Goal: Task Accomplishment & Management: Manage account settings

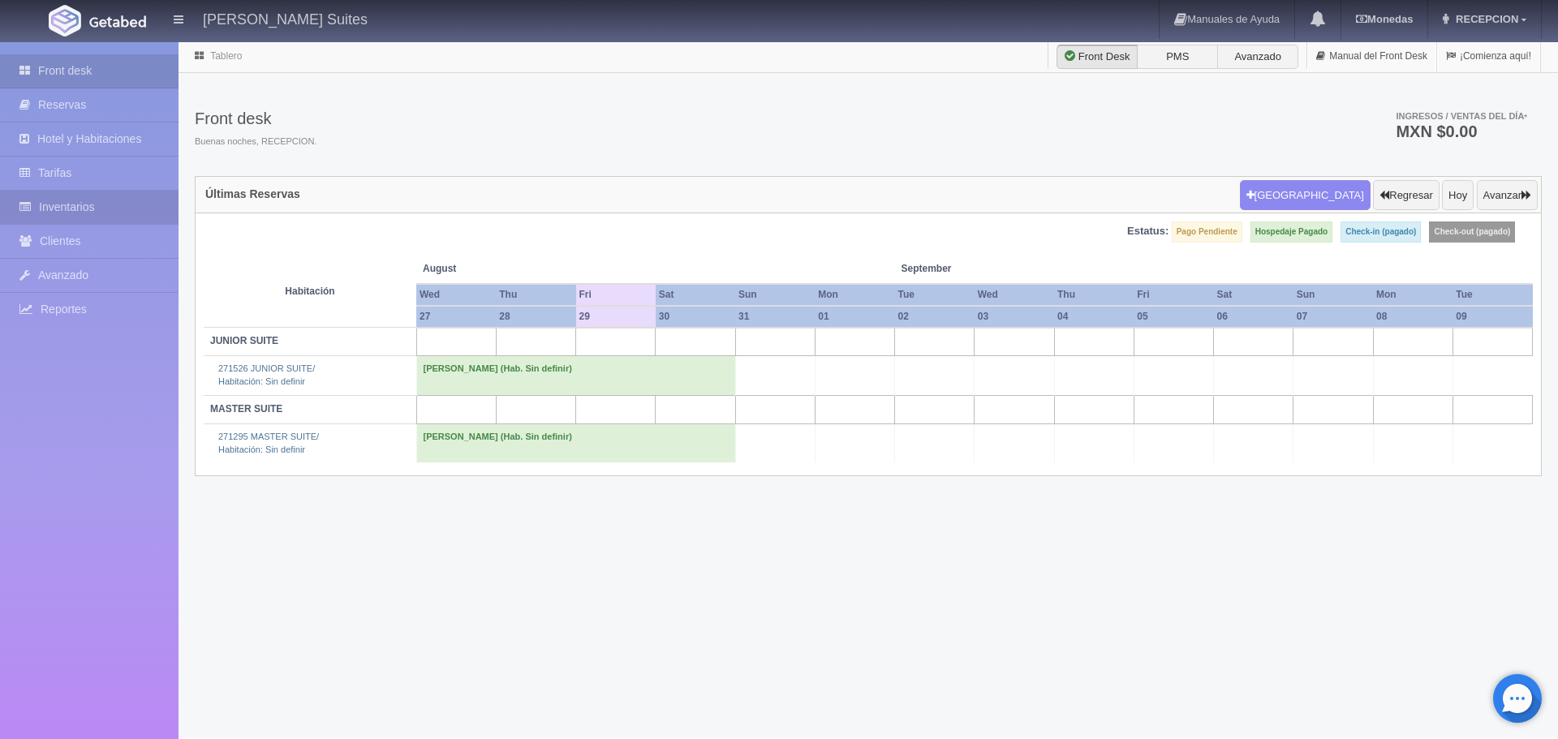
click at [90, 207] on link "Inventarios" at bounding box center [89, 207] width 178 height 33
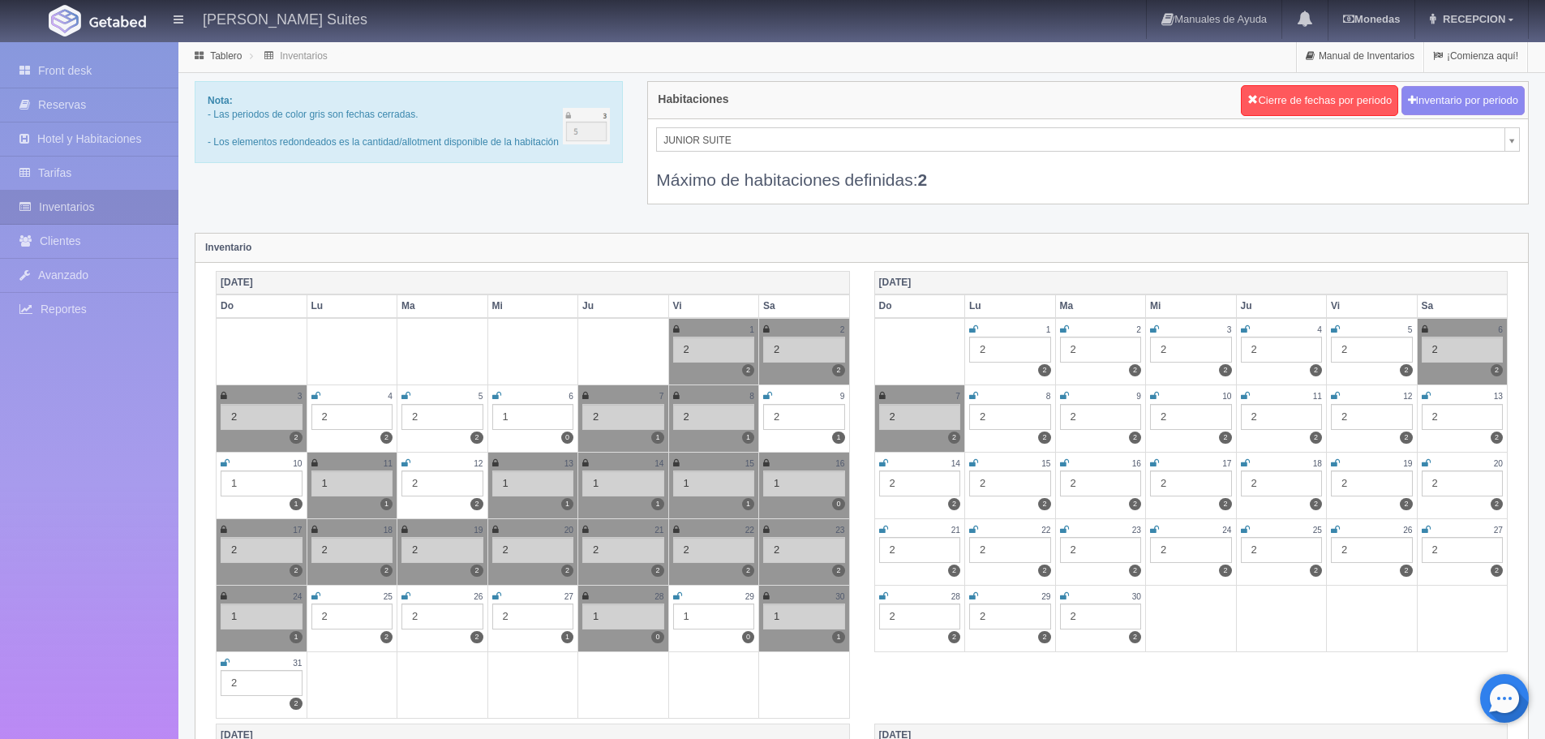
click at [679, 599] on icon at bounding box center [677, 596] width 9 height 10
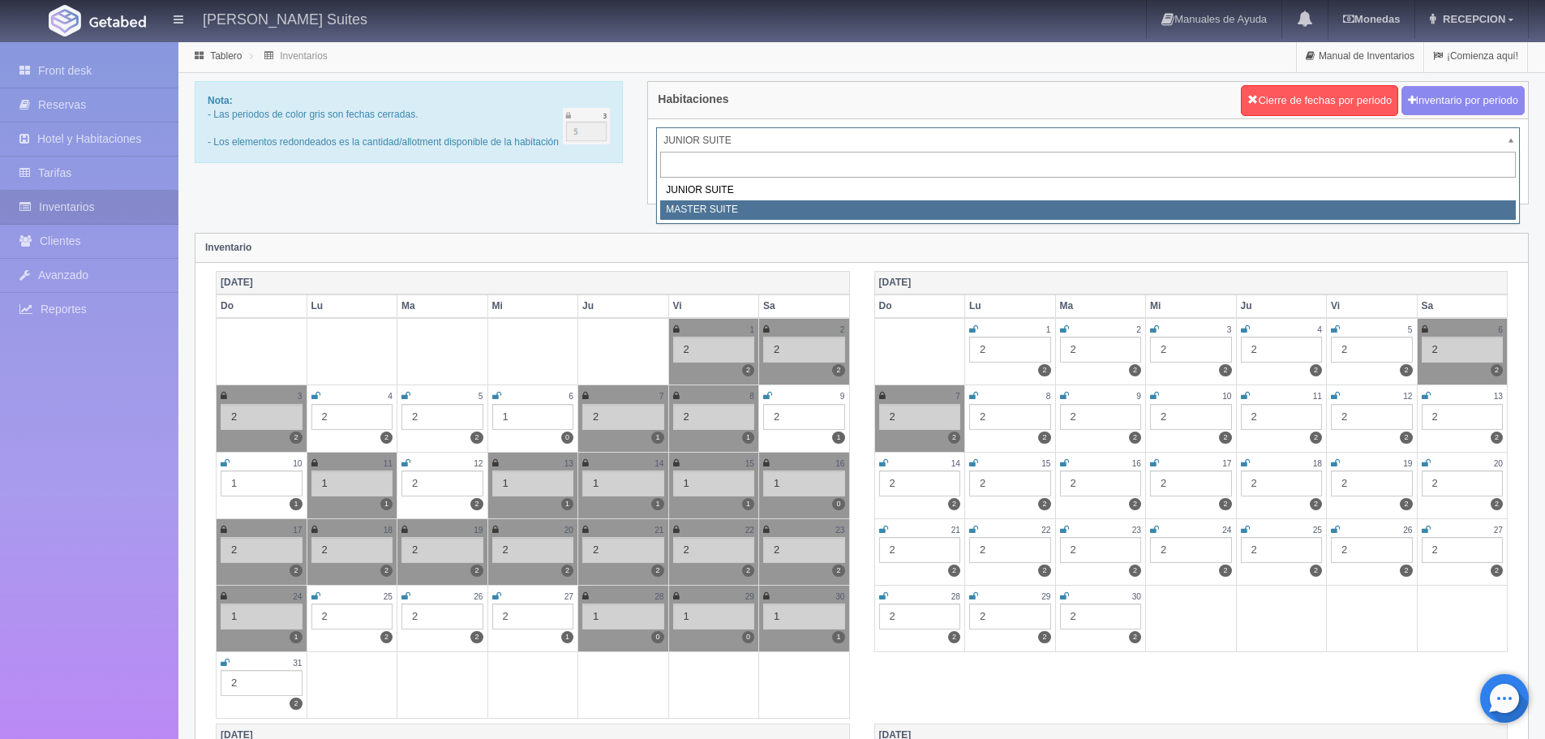
select select "305"
